Goal: Information Seeking & Learning: Learn about a topic

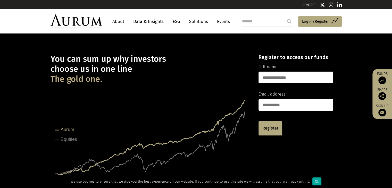
click at [96, 74] on span "The gold one." at bounding box center [77, 79] width 52 height 10
click at [115, 21] on link "About" at bounding box center [118, 22] width 17 height 10
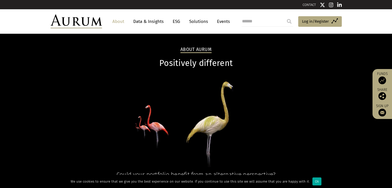
click at [146, 23] on link "Data & Insights" at bounding box center [149, 22] width 36 height 10
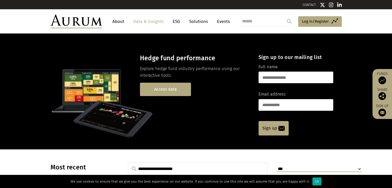
click at [151, 92] on link "Access data" at bounding box center [165, 89] width 51 height 13
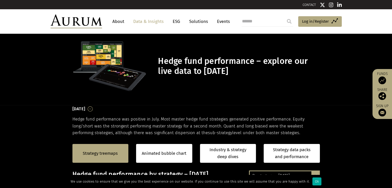
click at [361, 43] on section "Hedge fund performance – explore our live data to [DATE]" at bounding box center [196, 70] width 392 height 72
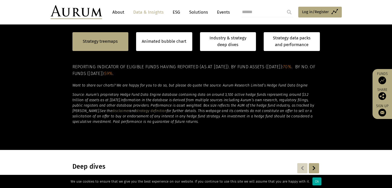
scroll to position [309, 0]
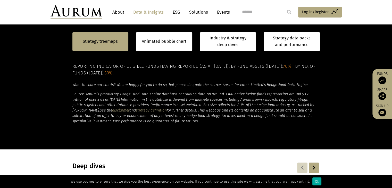
scroll to position [309, 0]
